Goal: Task Accomplishment & Management: Use online tool/utility

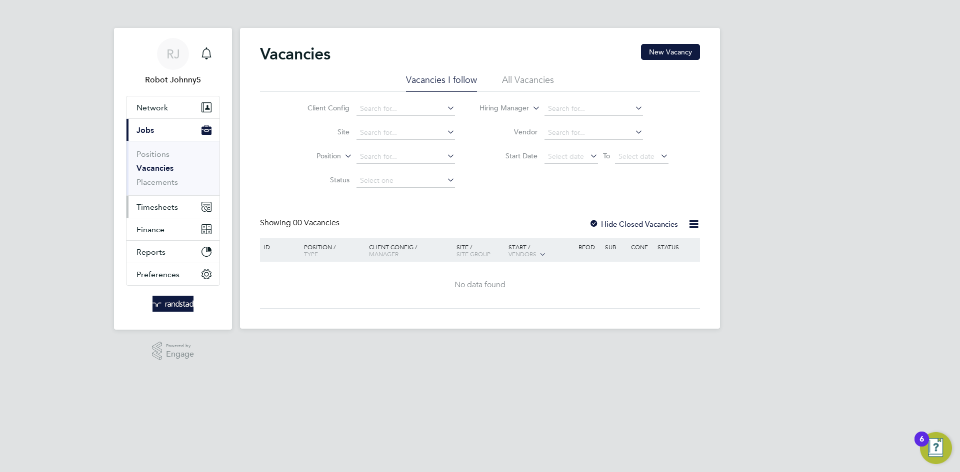
click at [167, 208] on span "Timesheets" at bounding box center [156, 206] width 41 height 9
click at [155, 202] on span "Timesheets" at bounding box center [156, 206] width 41 height 9
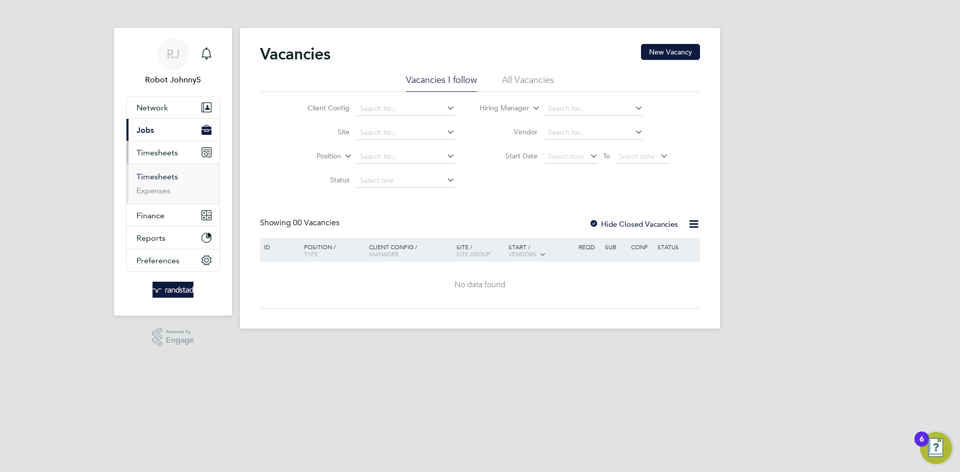
click at [160, 176] on link "Timesheets" at bounding box center [156, 176] width 41 height 9
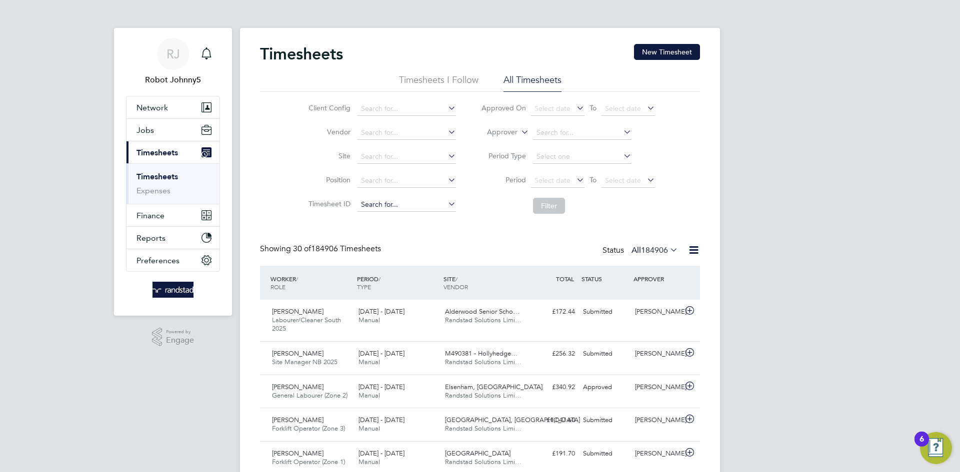
click at [383, 206] on input at bounding box center [406, 205] width 98 height 14
paste input "1805321"
click at [392, 222] on li "TS 1805321" at bounding box center [405, 217] width 99 height 13
type input "TS1805321"
click at [446, 200] on icon at bounding box center [446, 204] width 0 height 14
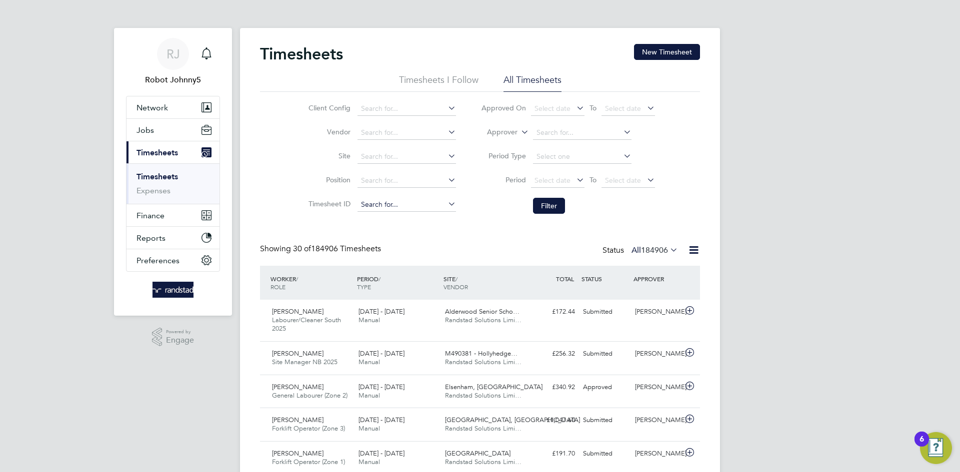
click at [373, 206] on input at bounding box center [406, 205] width 98 height 14
paste input "1805321"
click at [391, 217] on b "1805321" at bounding box center [382, 218] width 28 height 8
type input "TS1805321"
click at [547, 205] on button "Filter" at bounding box center [549, 206] width 32 height 16
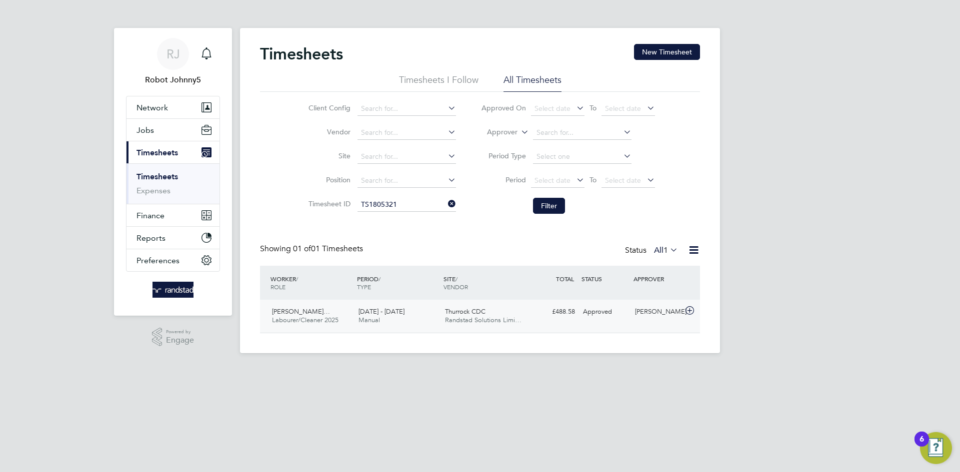
click at [659, 322] on div "Hussein Adam Adamu… Labourer/Cleaner 2025 9 - 15 Aug 2025 9 - 15 Aug 2025 Manua…" at bounding box center [480, 316] width 440 height 33
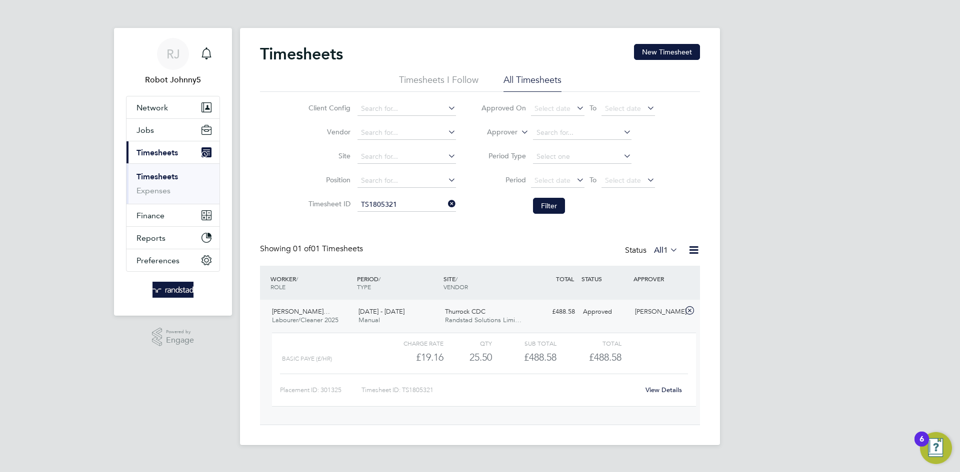
click at [667, 389] on link "View Details" at bounding box center [663, 390] width 36 height 8
click at [687, 244] on icon at bounding box center [693, 250] width 12 height 12
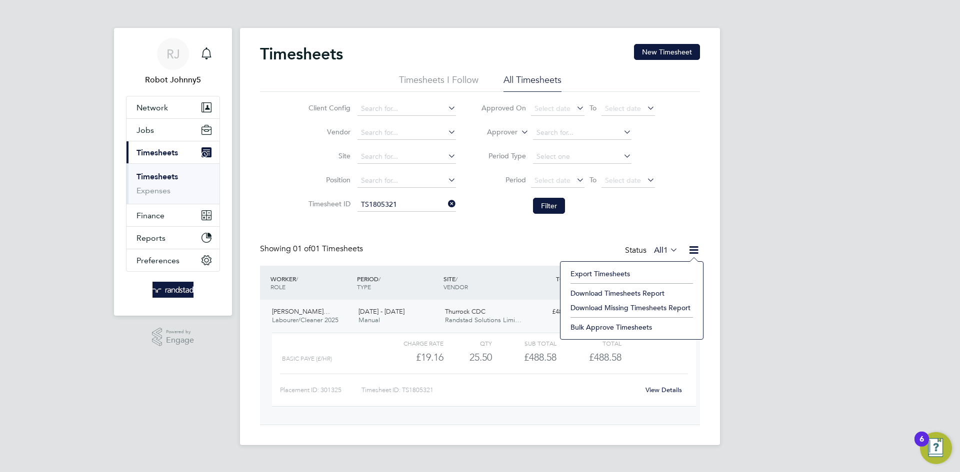
click at [619, 276] on li "Export Timesheets" at bounding box center [631, 274] width 132 height 14
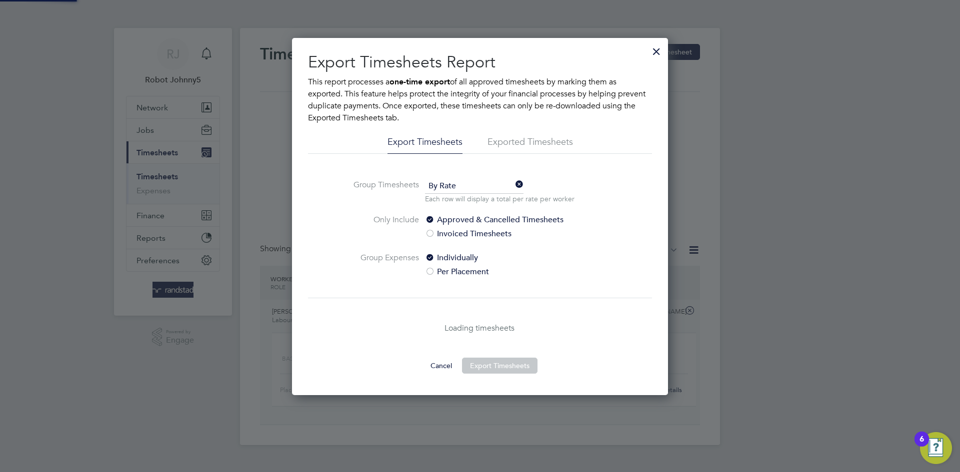
scroll to position [357, 376]
click at [519, 139] on li "Exported Timesheets" at bounding box center [529, 145] width 85 height 18
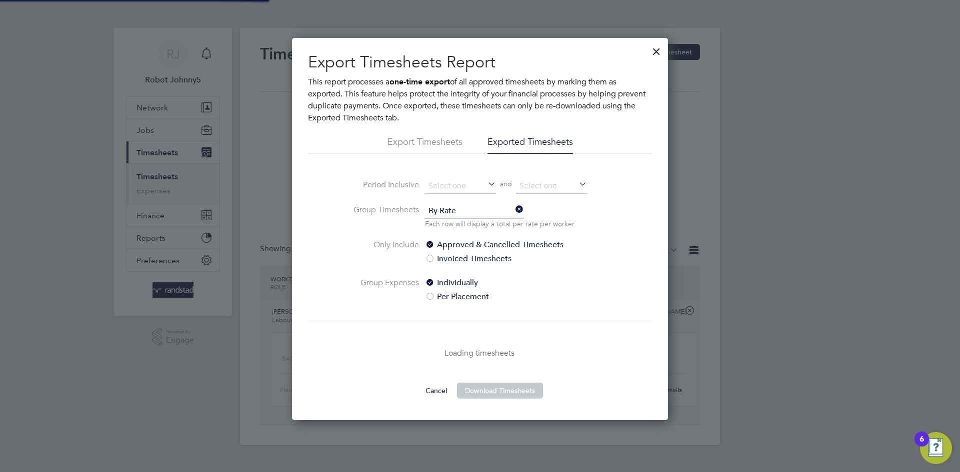
scroll to position [382, 376]
click at [656, 51] on div at bounding box center [656, 49] width 18 height 18
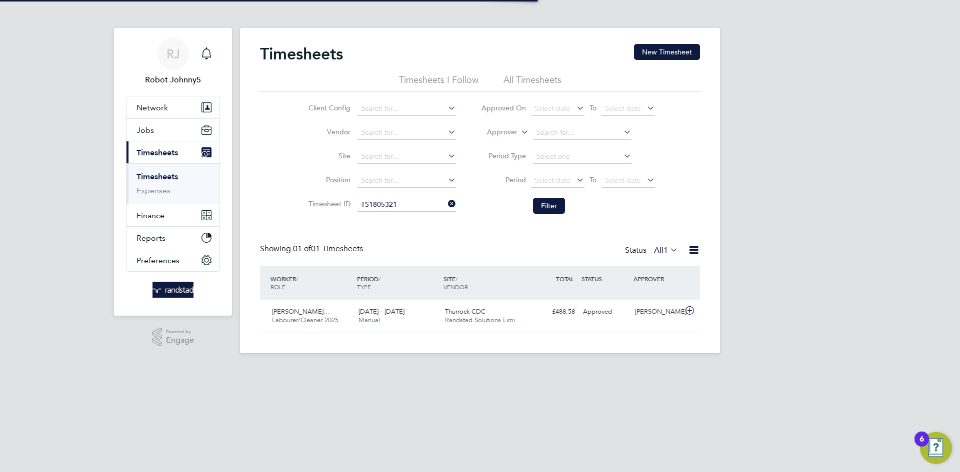
scroll to position [25, 87]
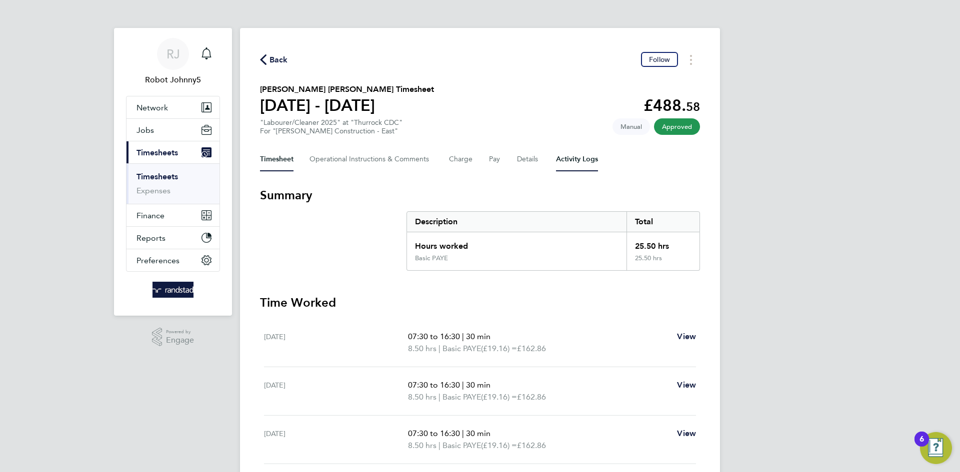
click at [578, 162] on Logs-tab "Activity Logs" at bounding box center [577, 159] width 42 height 24
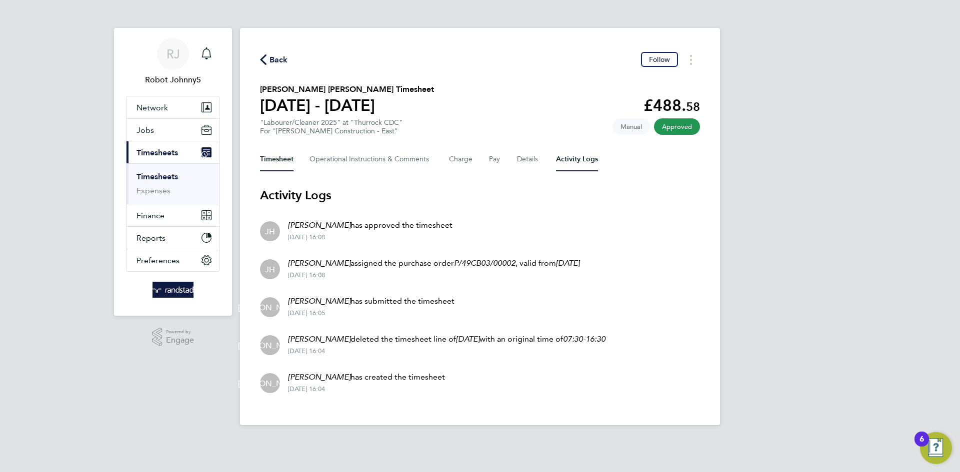
click at [277, 160] on button "Timesheet" at bounding box center [276, 159] width 33 height 24
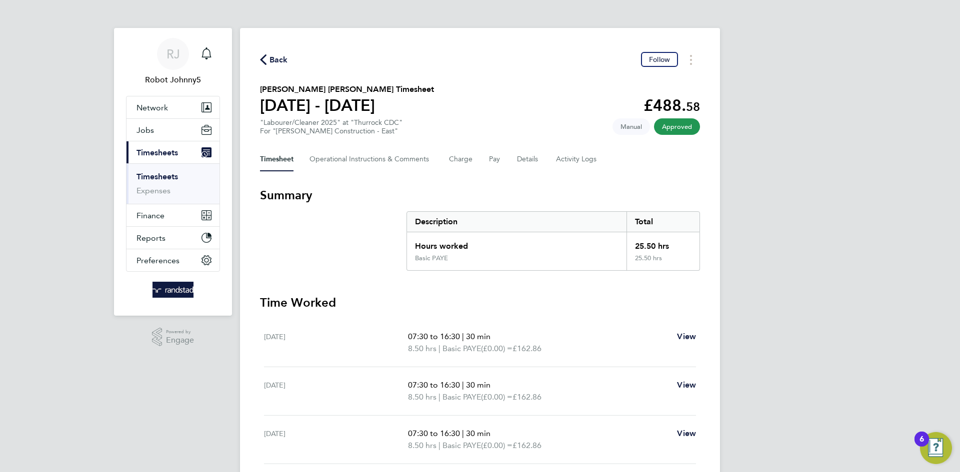
click at [150, 175] on link "Timesheets" at bounding box center [156, 176] width 41 height 9
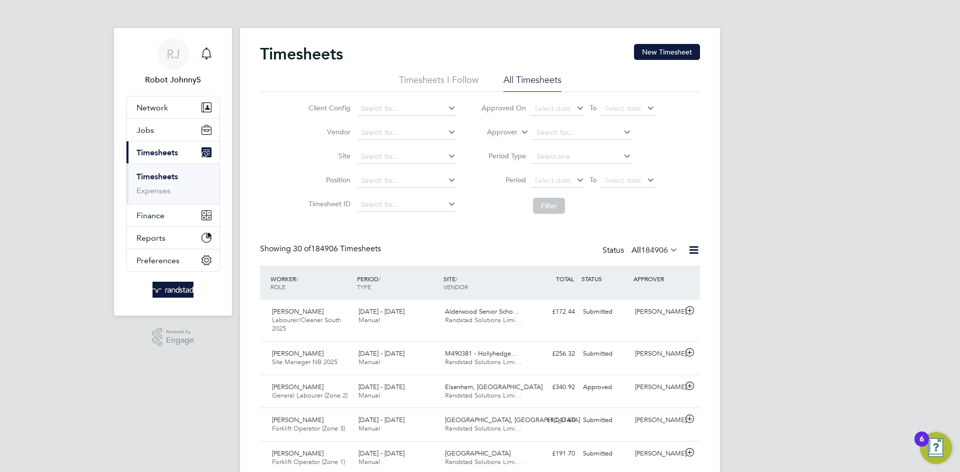
click at [698, 248] on icon at bounding box center [693, 250] width 12 height 12
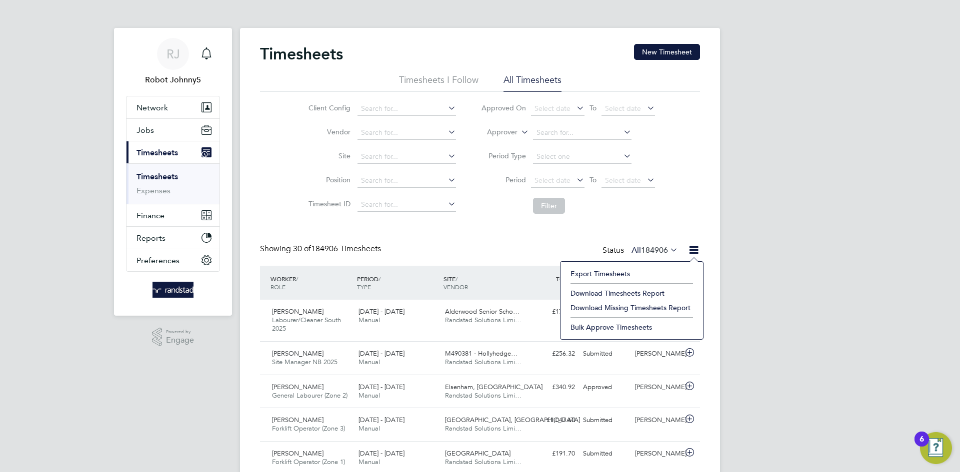
click at [591, 275] on li "Export Timesheets" at bounding box center [631, 274] width 132 height 14
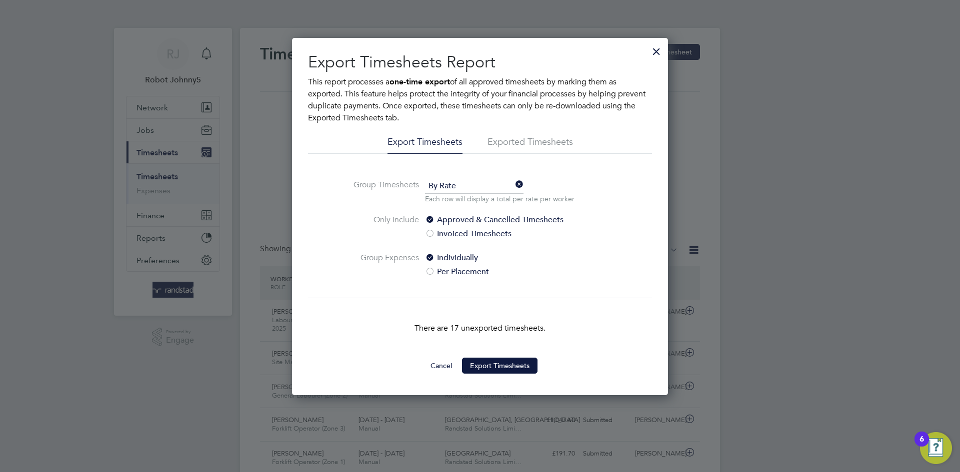
click at [659, 52] on div at bounding box center [656, 49] width 18 height 18
